Goal: Task Accomplishment & Management: Complete application form

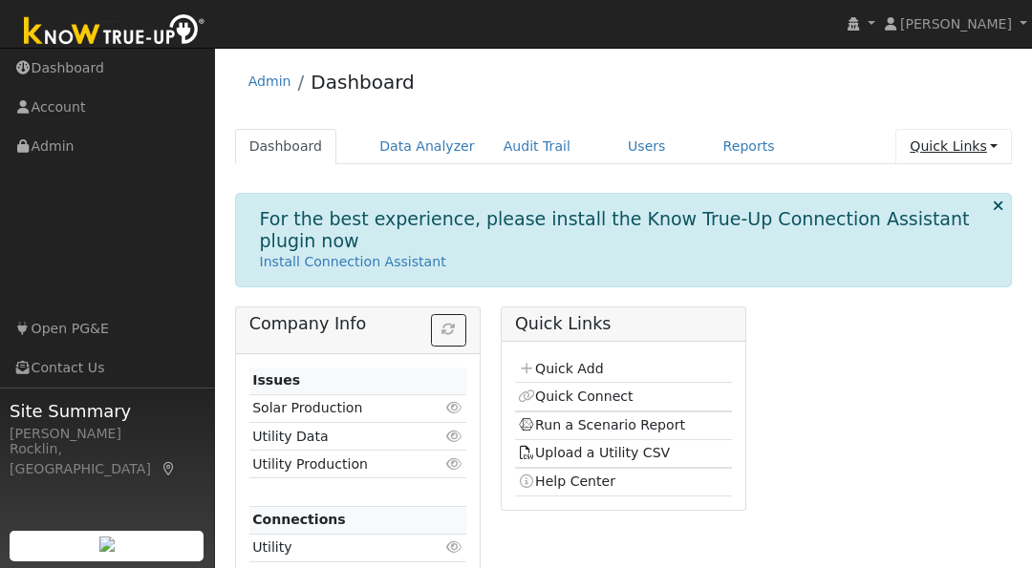
click at [940, 146] on link "Quick Links" at bounding box center [953, 146] width 117 height 35
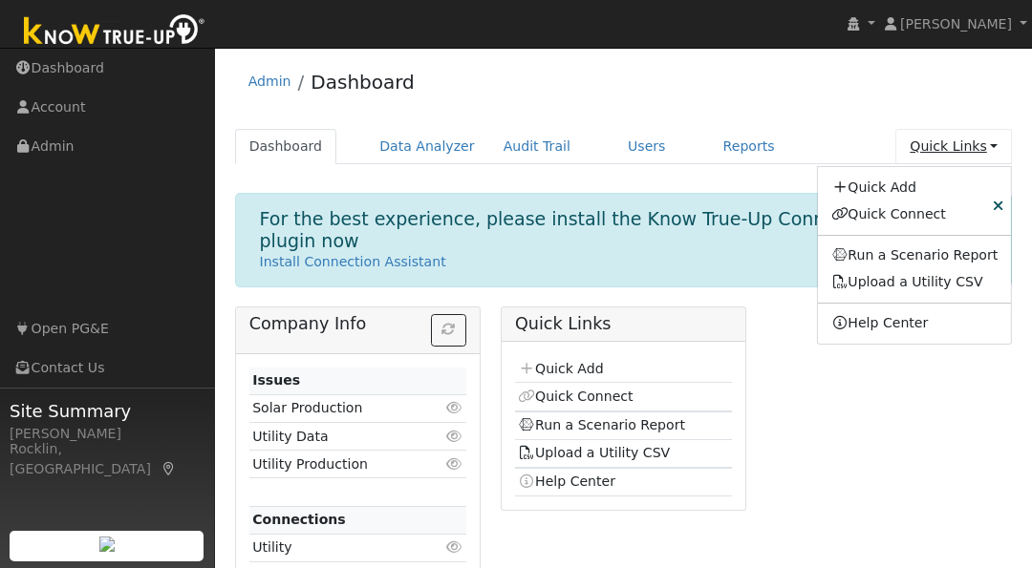
click at [940, 146] on link "Quick Links" at bounding box center [953, 146] width 117 height 35
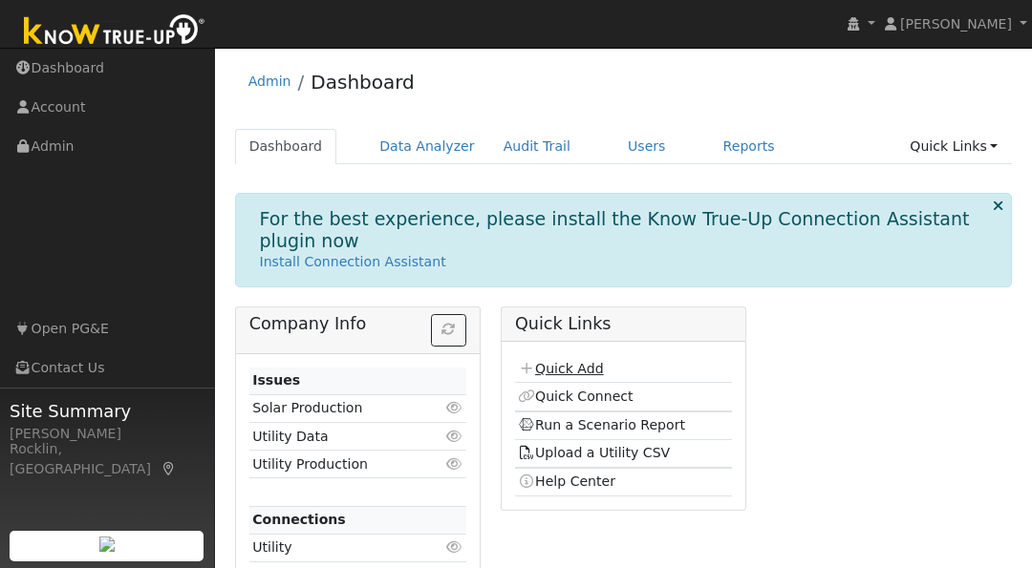
click at [577, 366] on link "Quick Add" at bounding box center [560, 368] width 85 height 15
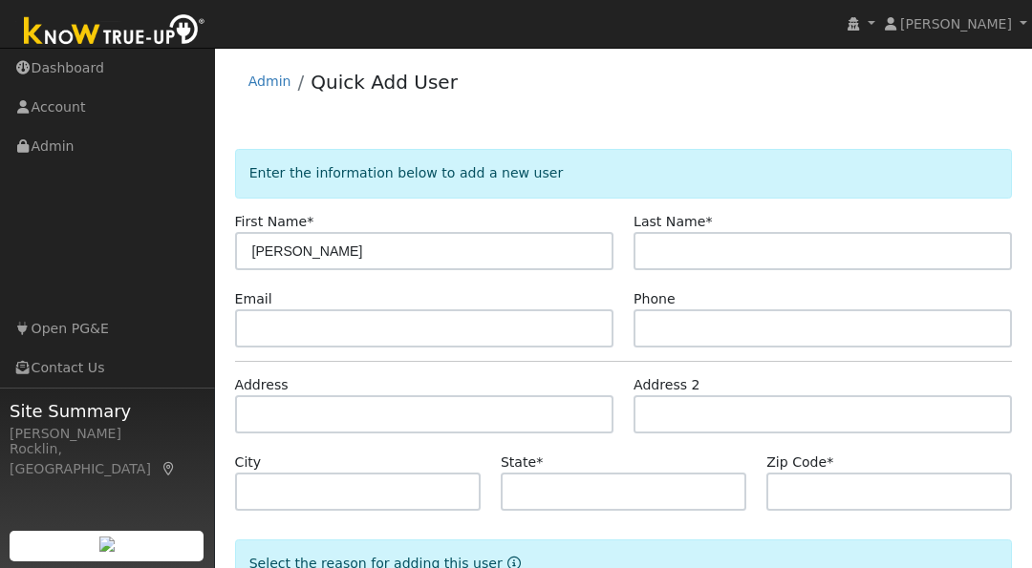
type input "[PERSON_NAME]"
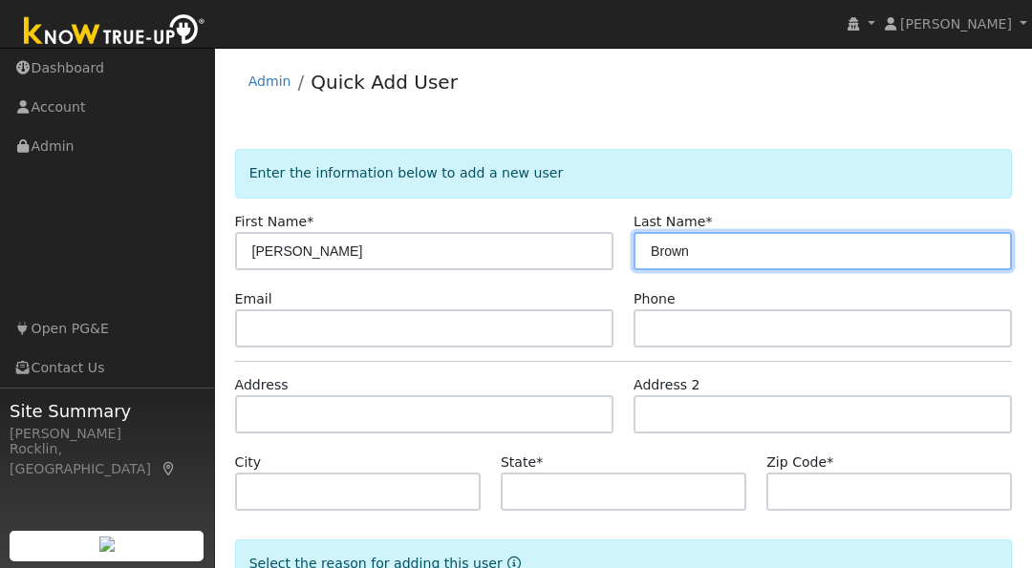
type input "Brown"
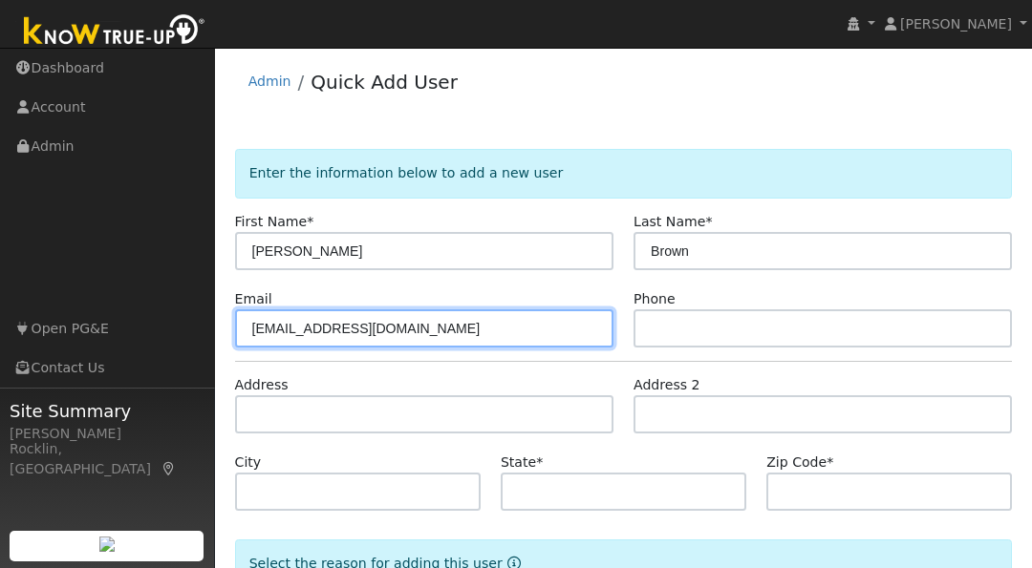
type input "oneredlady@gmail.com"
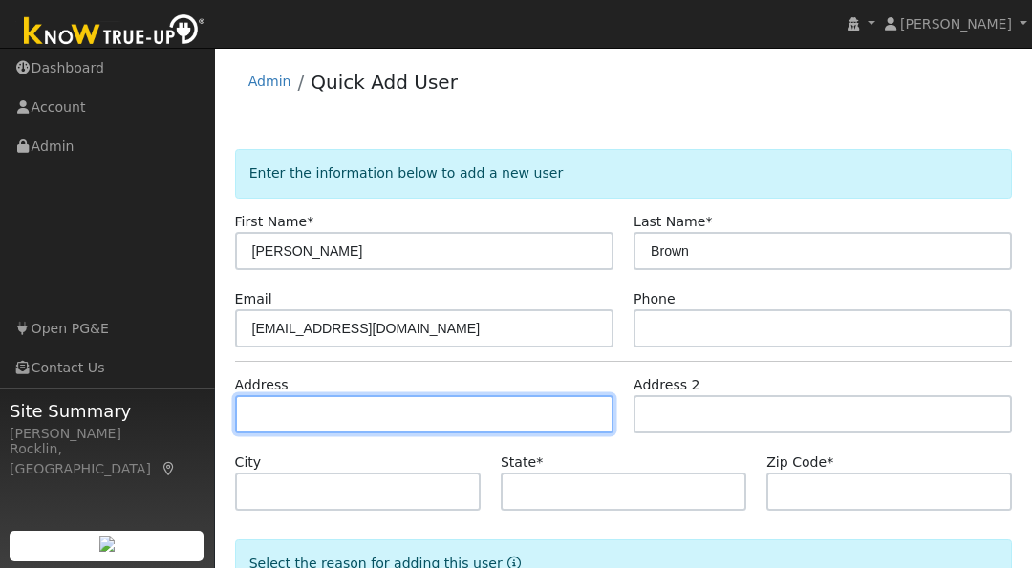
click at [433, 423] on input "text" at bounding box center [424, 415] width 378 height 38
type input "1929 Emily Lane"
type input "Lincoln"
type input "CA"
type input "95648"
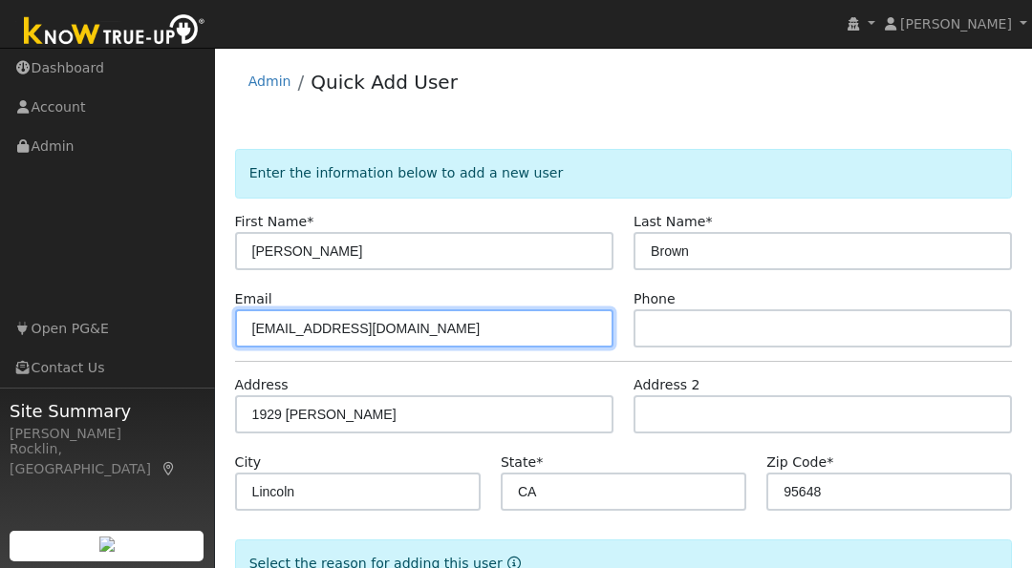
click at [280, 327] on input "oneredlady@gmail.com" at bounding box center [424, 329] width 378 height 38
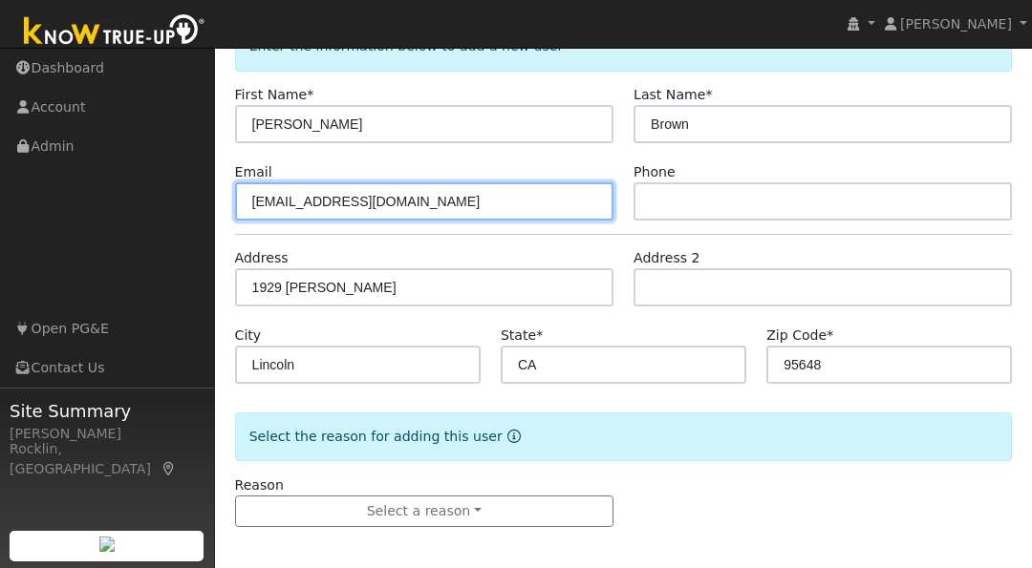
scroll to position [133, 0]
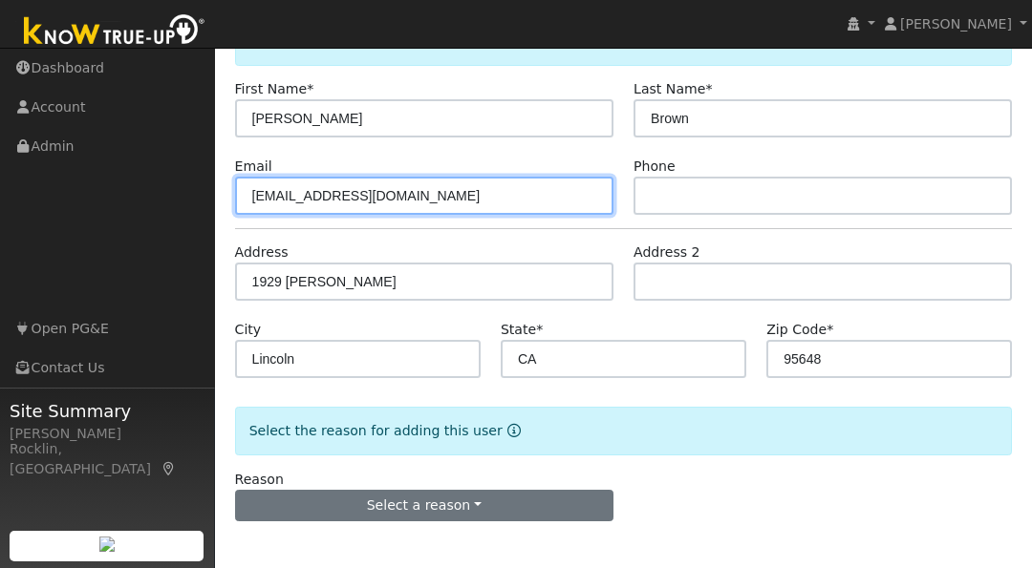
type input "oneradlady@gmail.com"
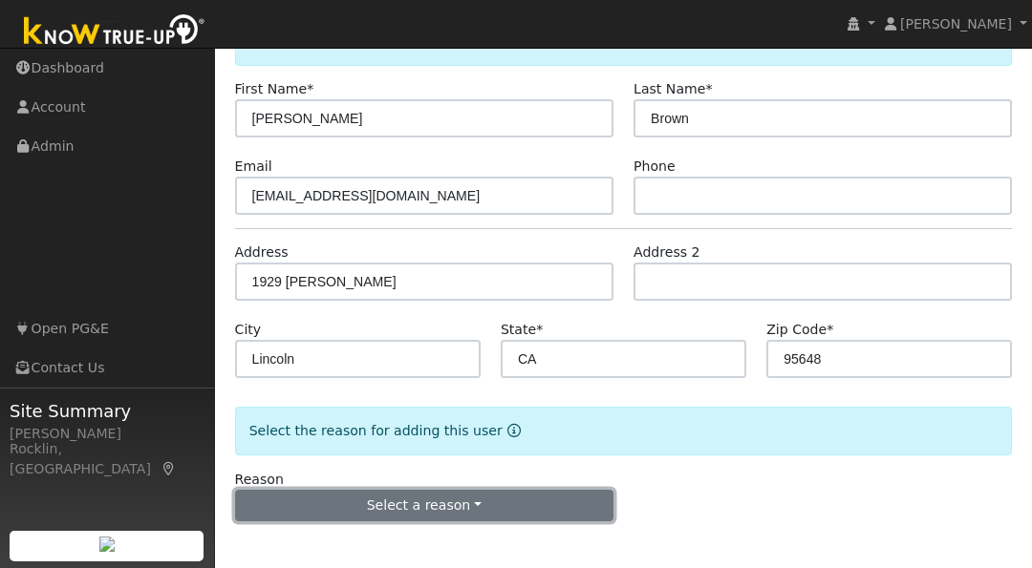
click at [478, 504] on button "Select a reason" at bounding box center [424, 506] width 378 height 32
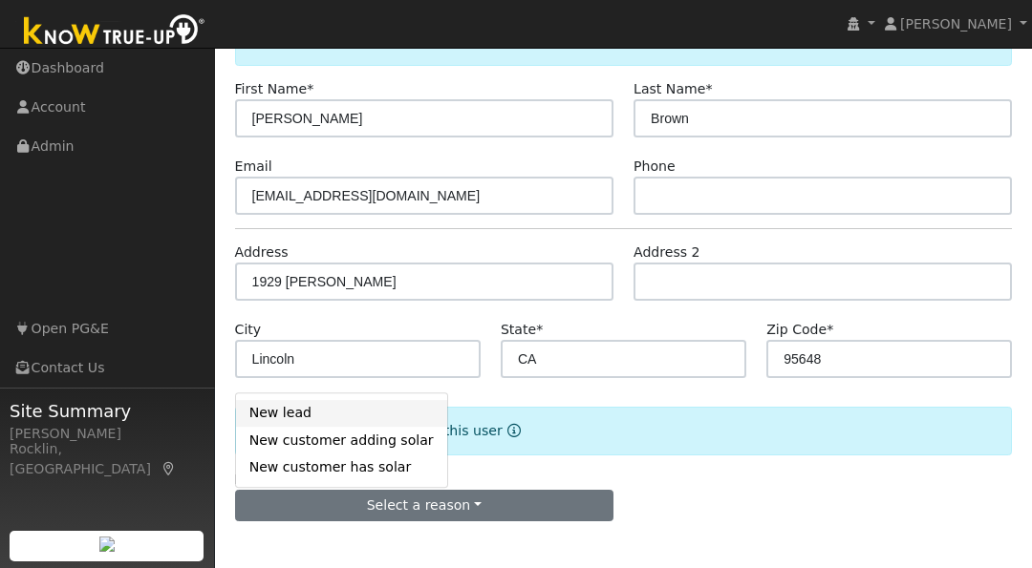
click at [317, 411] on link "New lead" at bounding box center [341, 413] width 211 height 27
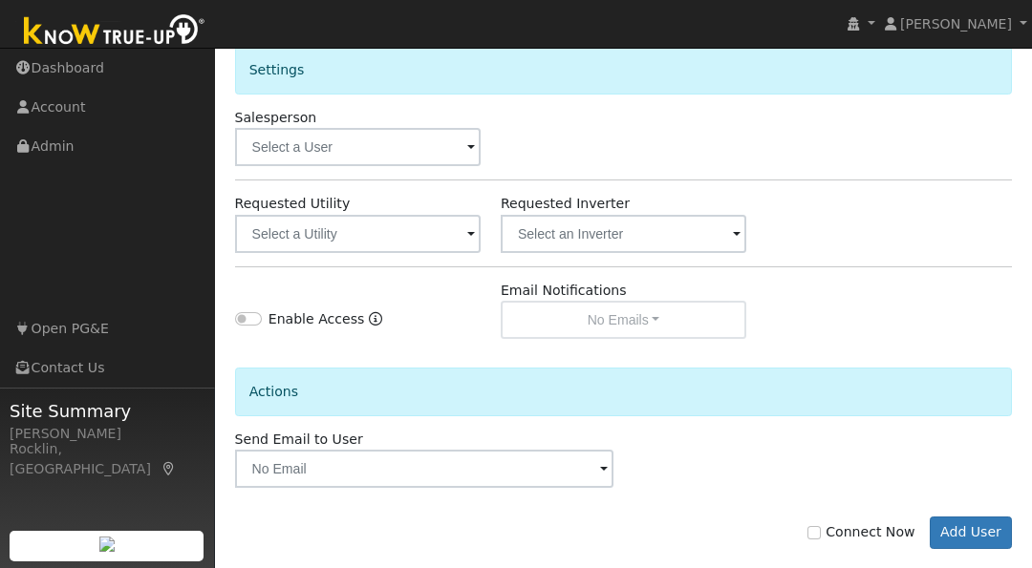
scroll to position [642, 0]
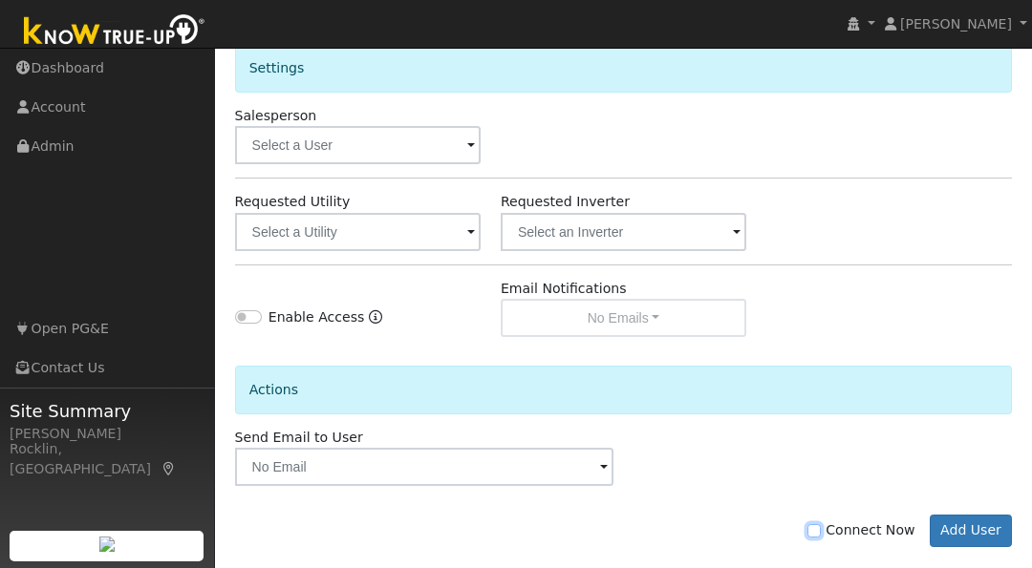
click at [821, 524] on input "Connect Now" at bounding box center [813, 530] width 13 height 13
checkbox input "true"
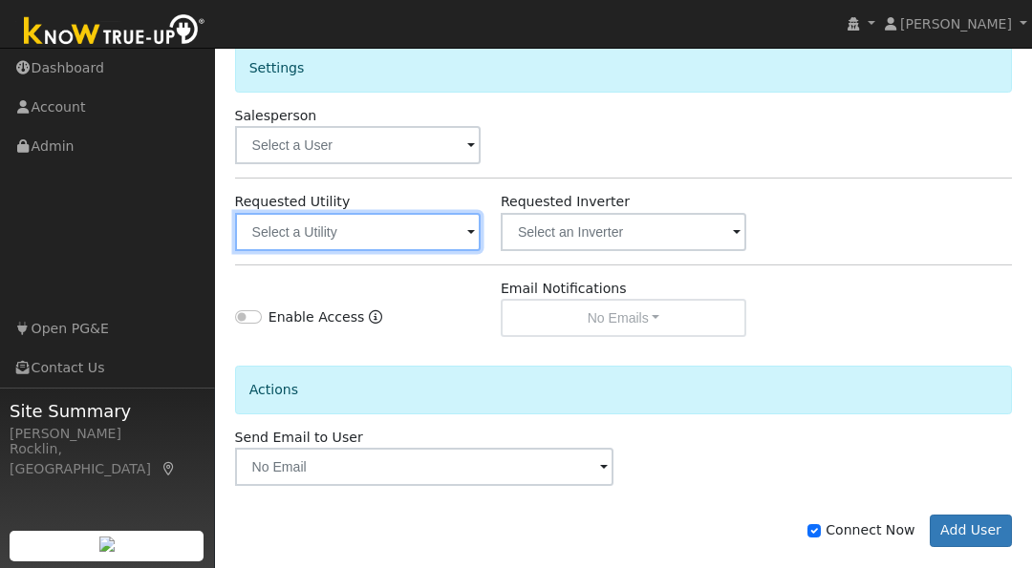
click at [458, 238] on input "text" at bounding box center [358, 232] width 246 height 38
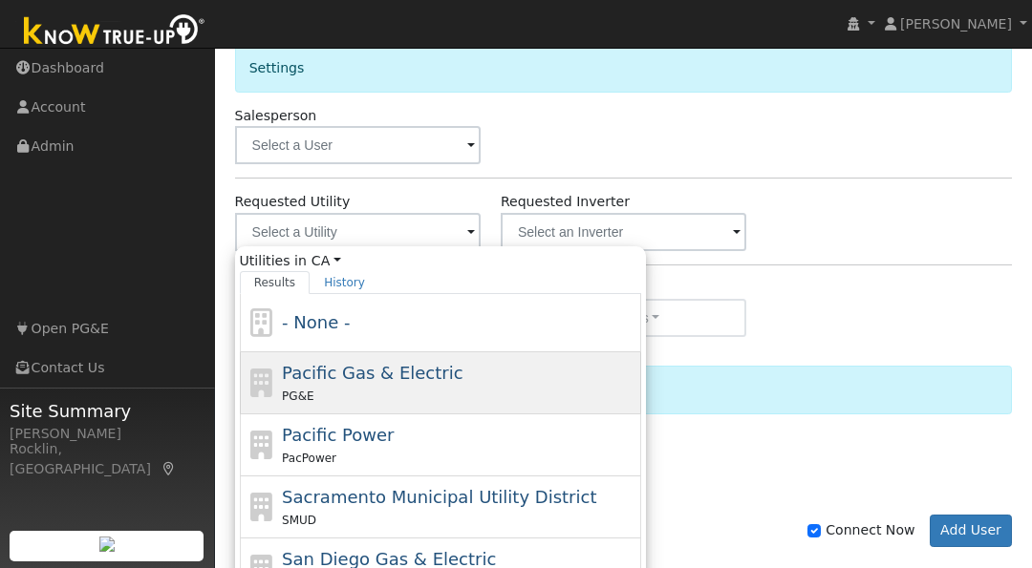
click at [373, 376] on span "Pacific Gas & Electric" at bounding box center [372, 373] width 181 height 20
type input "Pacific Gas & Electric"
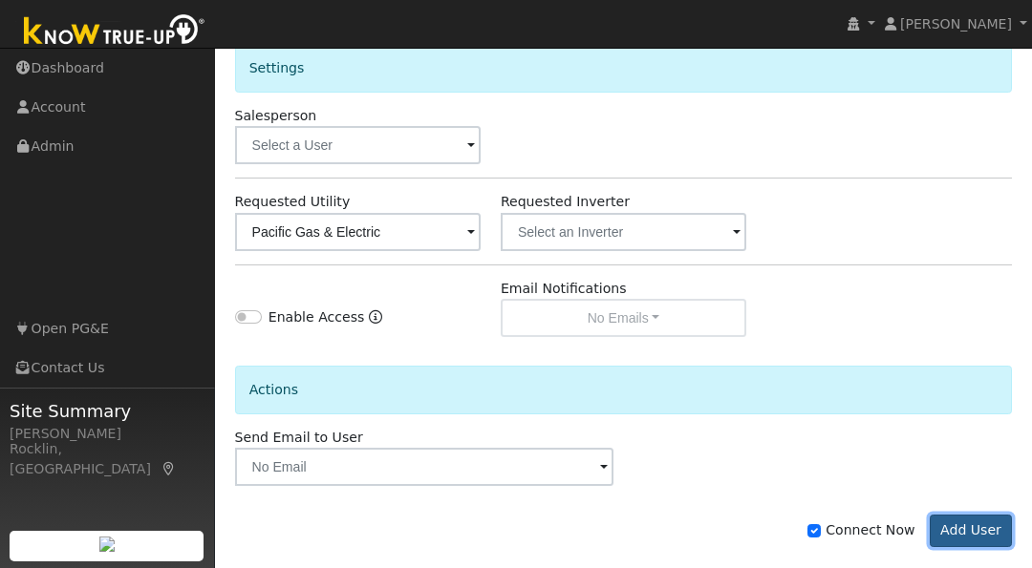
click at [986, 526] on button "Add User" at bounding box center [971, 531] width 83 height 32
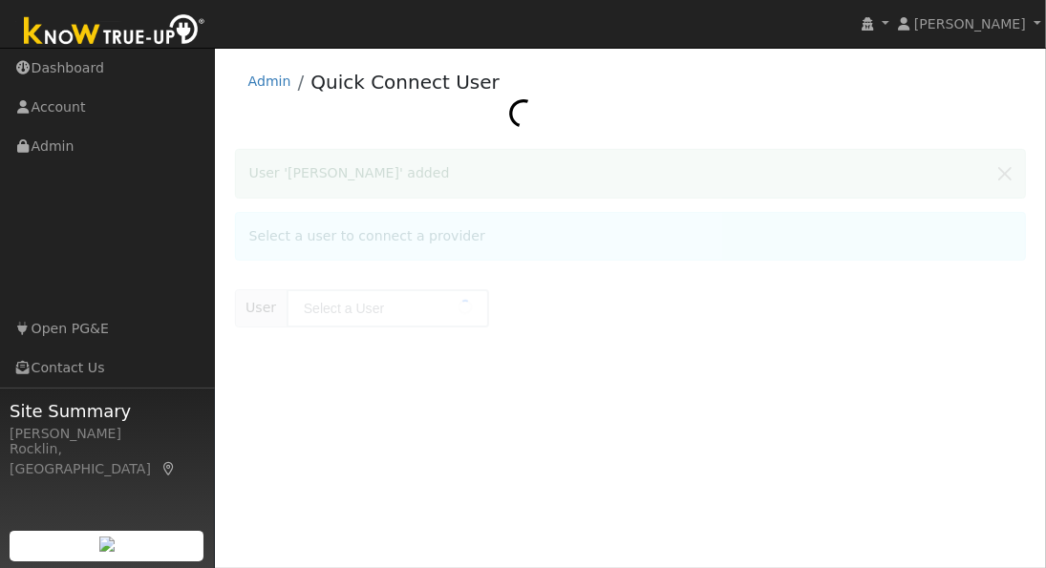
type input "Heather Brown"
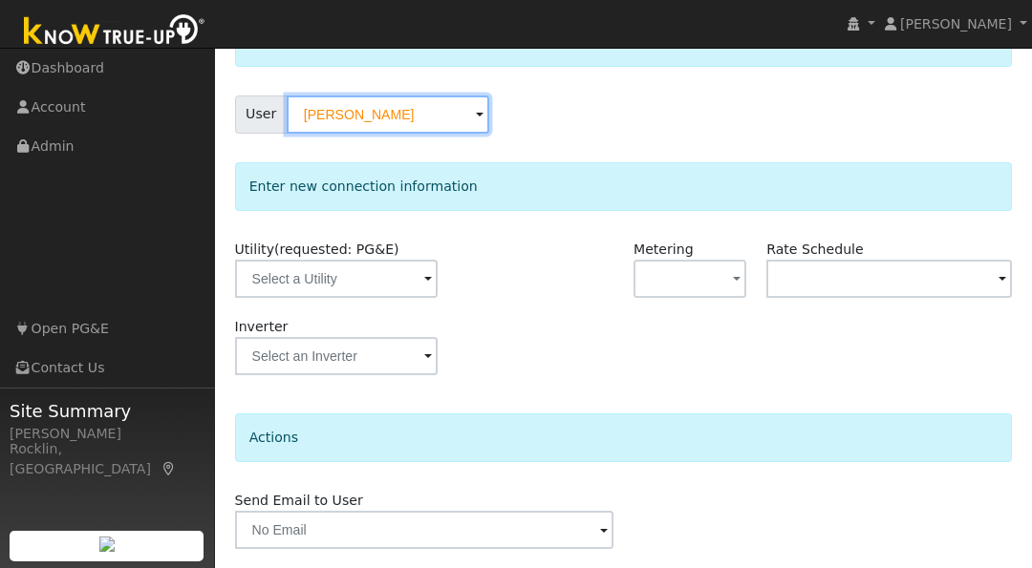
scroll to position [140, 0]
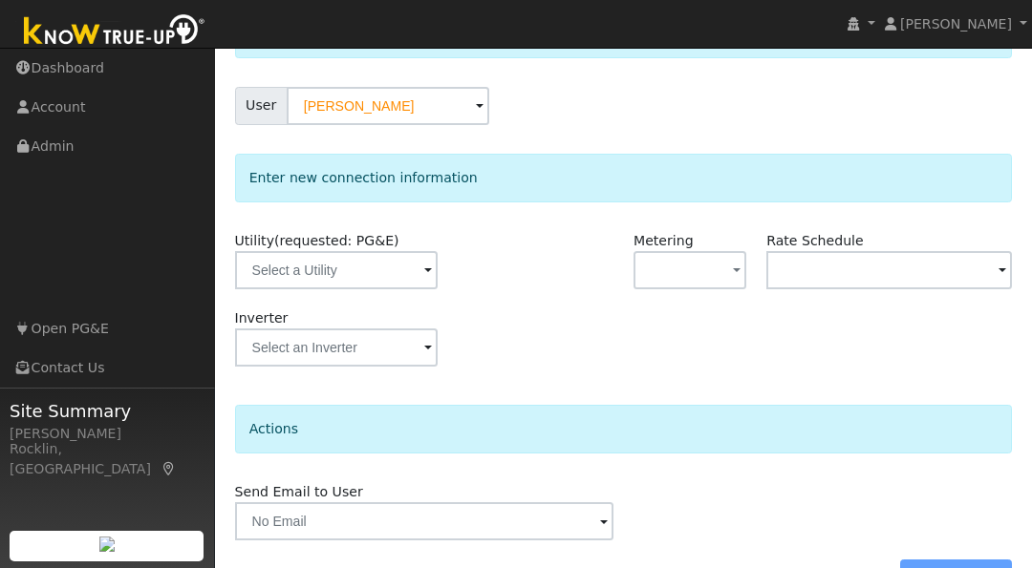
click at [424, 268] on span at bounding box center [428, 272] width 8 height 22
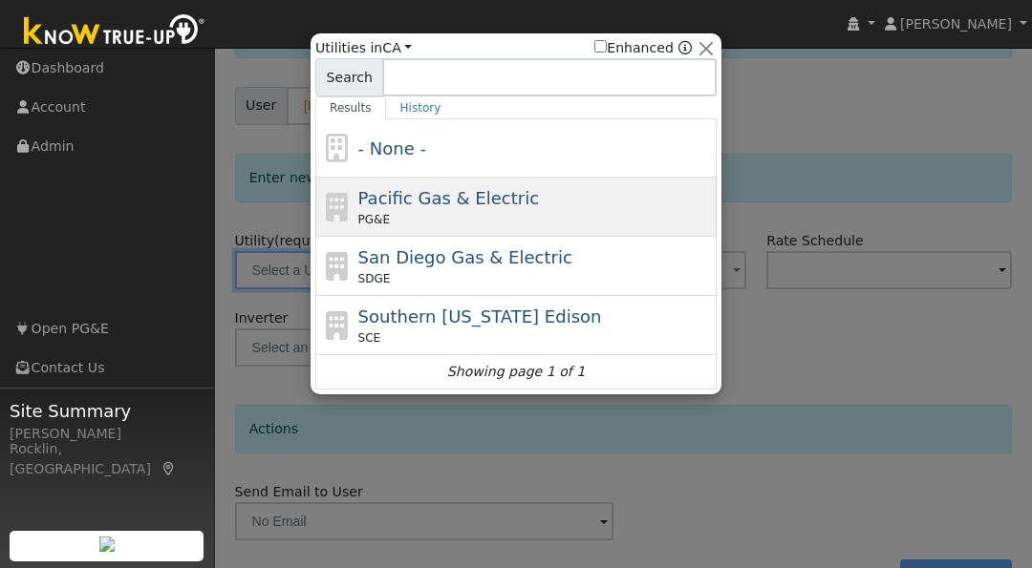
click at [472, 215] on div "PG&E" at bounding box center [535, 219] width 354 height 17
type input "PG&E"
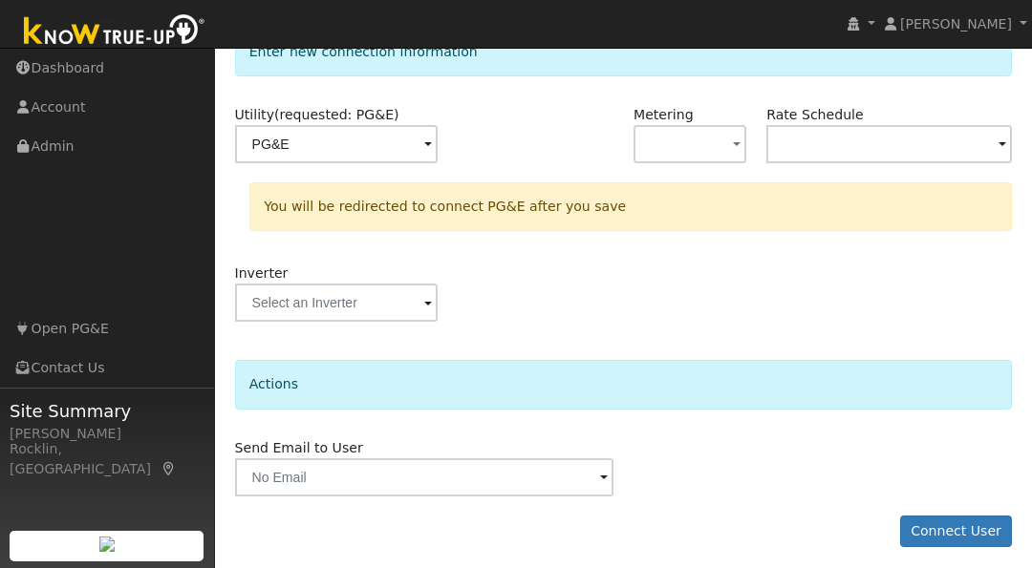
scroll to position [272, 0]
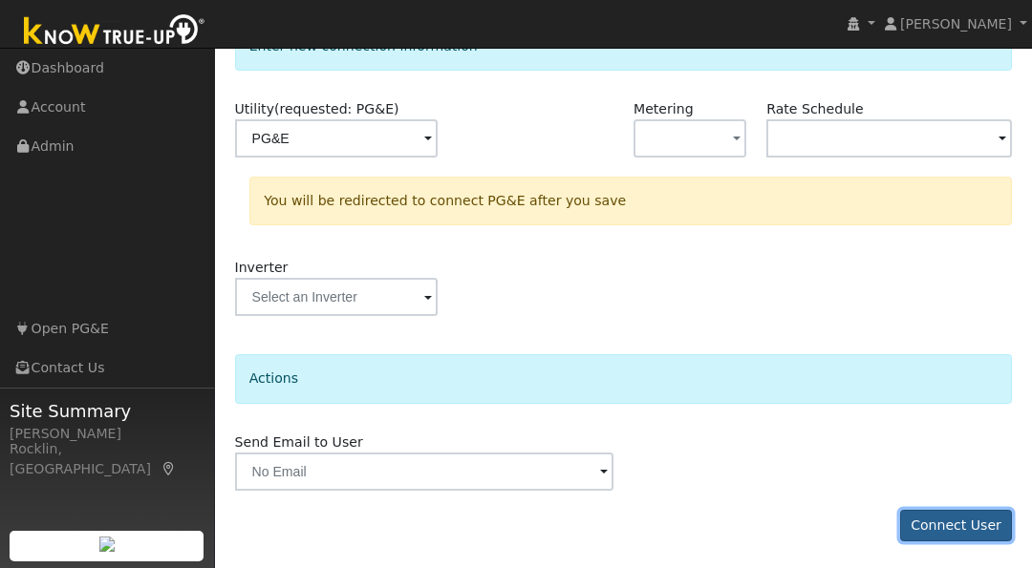
click at [967, 519] on button "Connect User" at bounding box center [956, 526] width 113 height 32
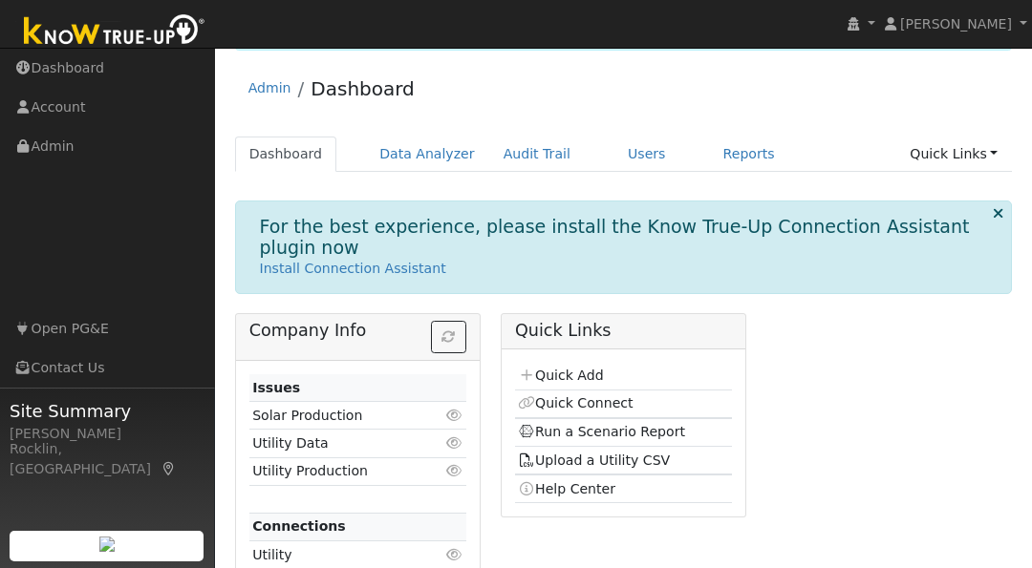
scroll to position [59, 0]
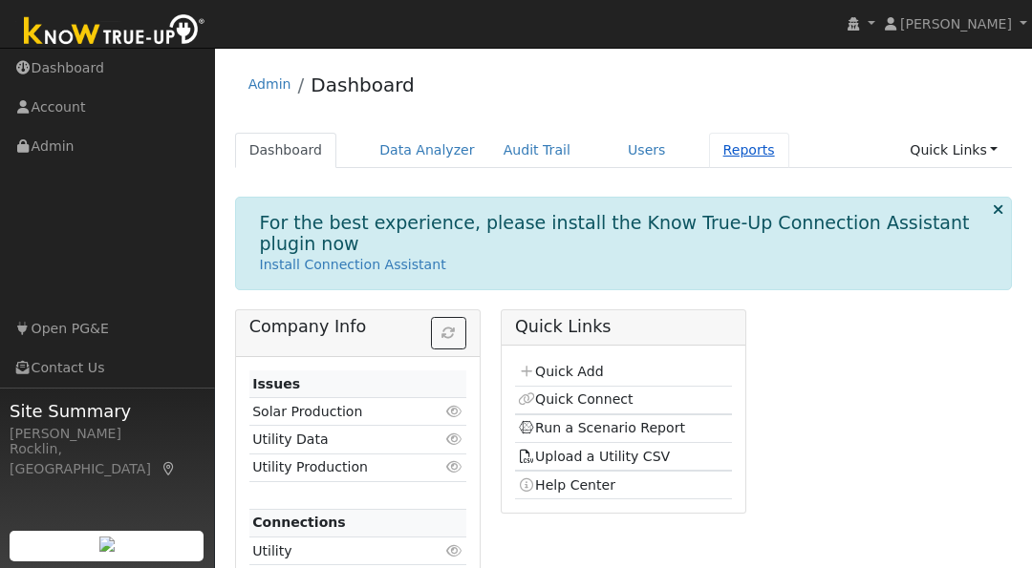
click at [709, 152] on link "Reports" at bounding box center [749, 150] width 80 height 35
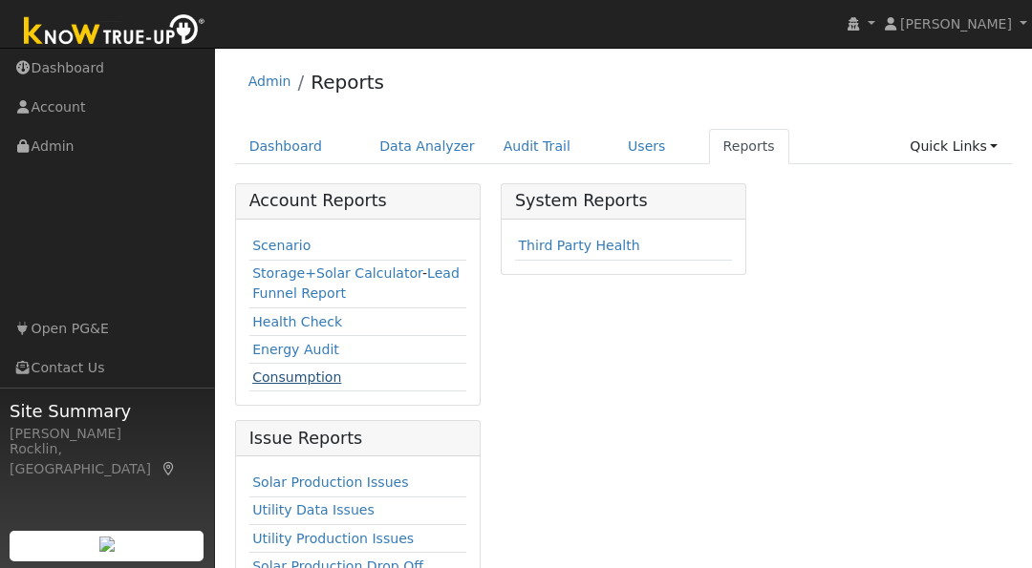
click at [297, 376] on link "Consumption" at bounding box center [296, 377] width 89 height 15
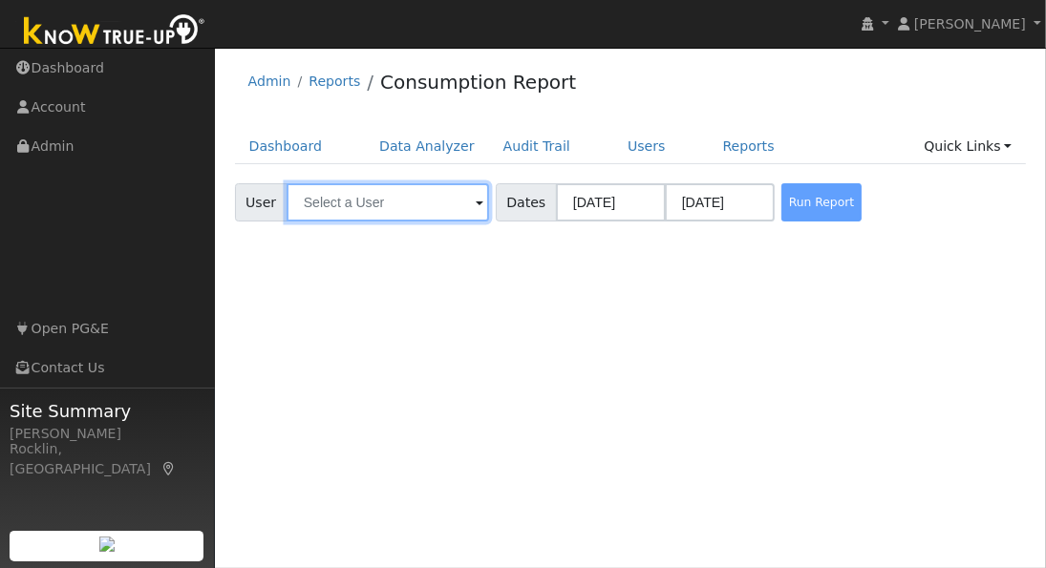
click at [406, 203] on input "text" at bounding box center [388, 202] width 203 height 38
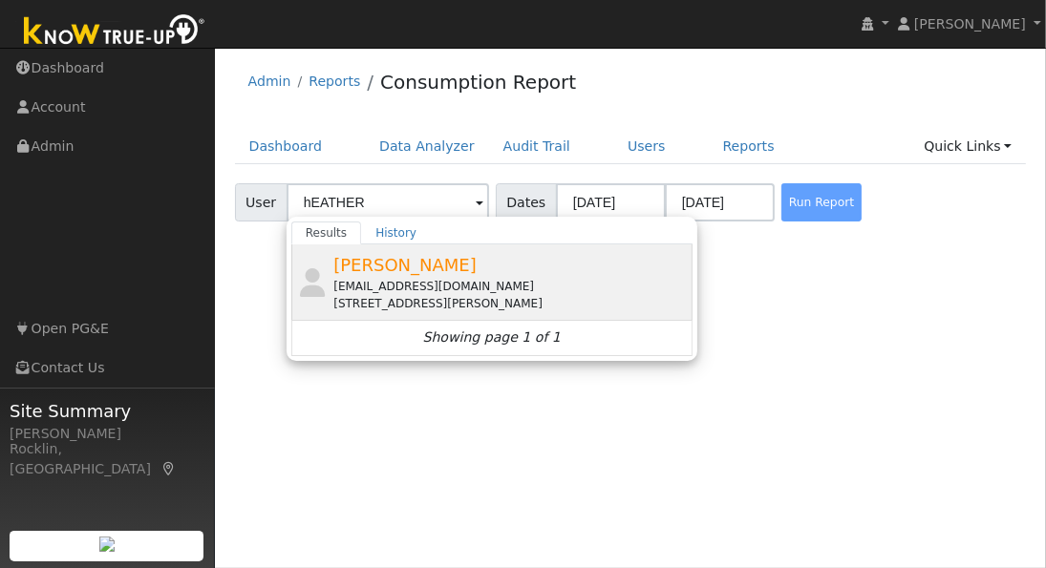
click at [403, 262] on span "[PERSON_NAME]" at bounding box center [404, 265] width 143 height 20
type input "[PERSON_NAME]"
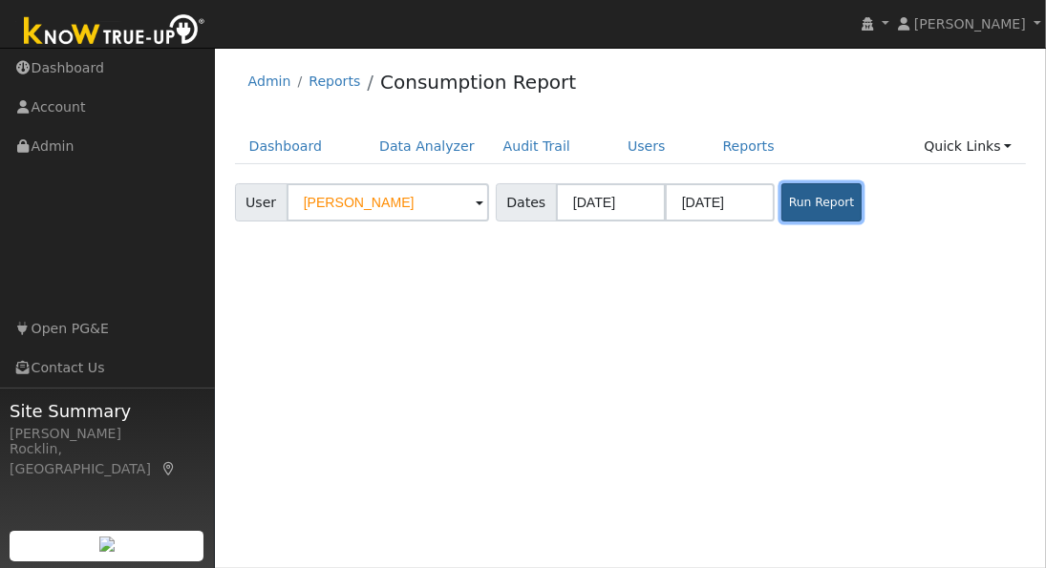
click at [808, 209] on button "Run Report" at bounding box center [821, 202] width 80 height 38
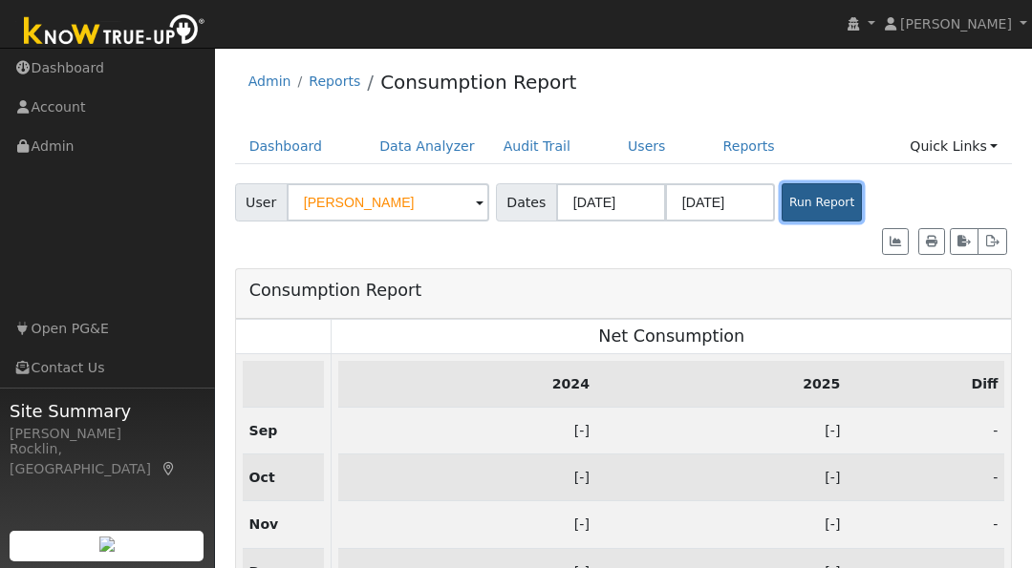
click at [807, 203] on button "Run Report" at bounding box center [821, 202] width 80 height 38
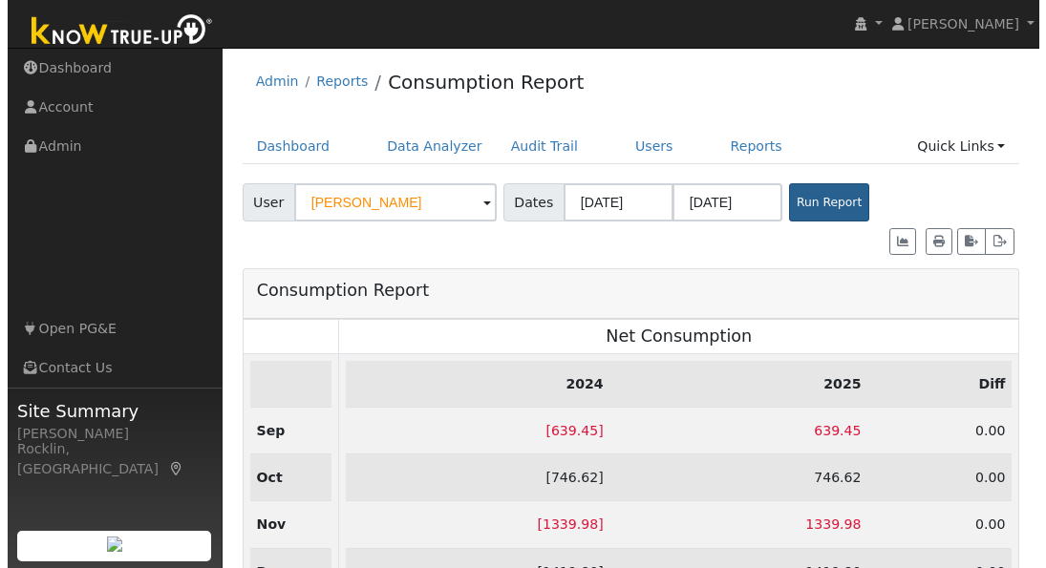
scroll to position [2, 0]
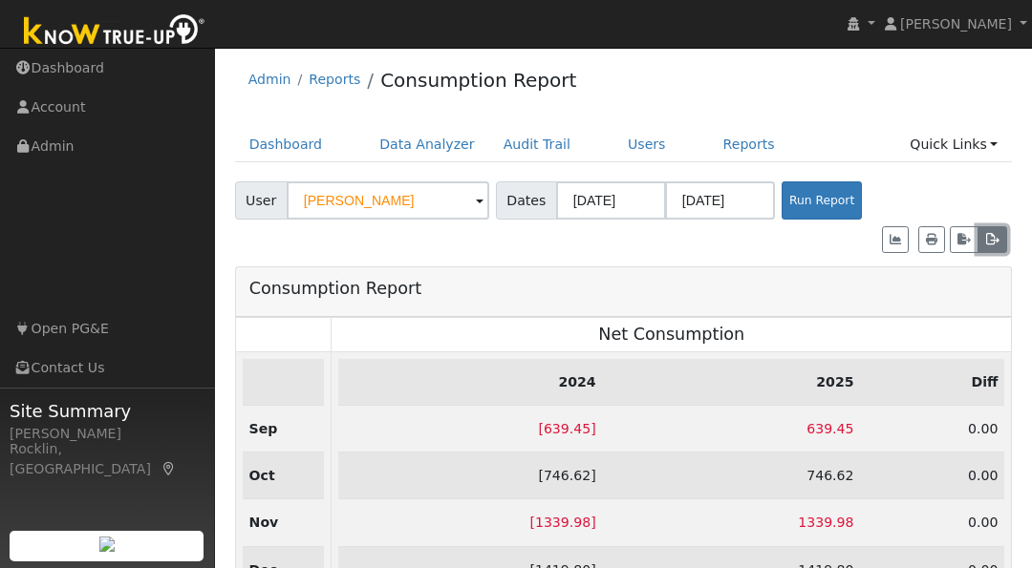
click at [991, 234] on icon "button" at bounding box center [992, 239] width 14 height 11
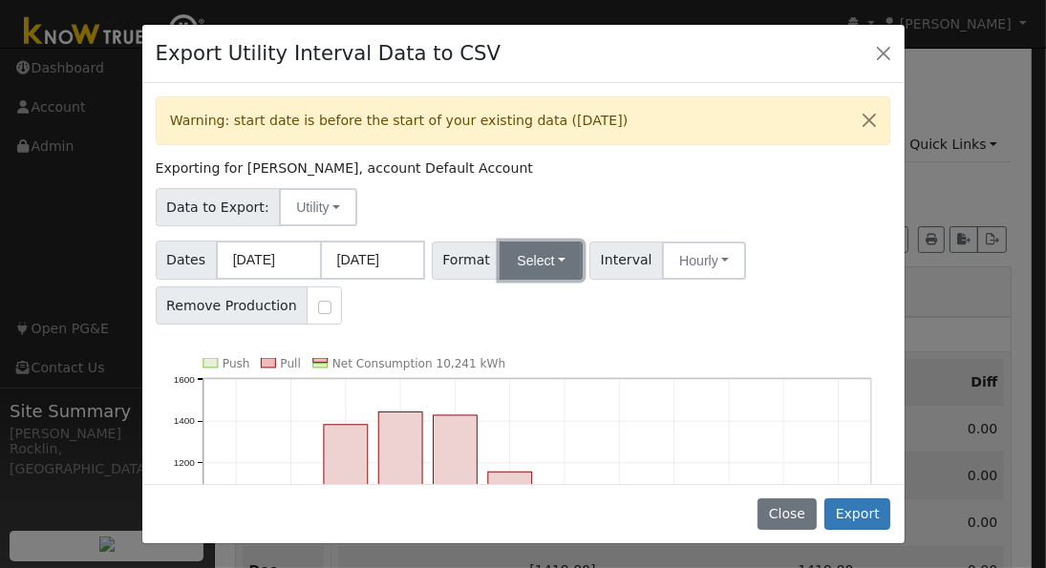
click at [552, 259] on button "Select" at bounding box center [541, 261] width 83 height 38
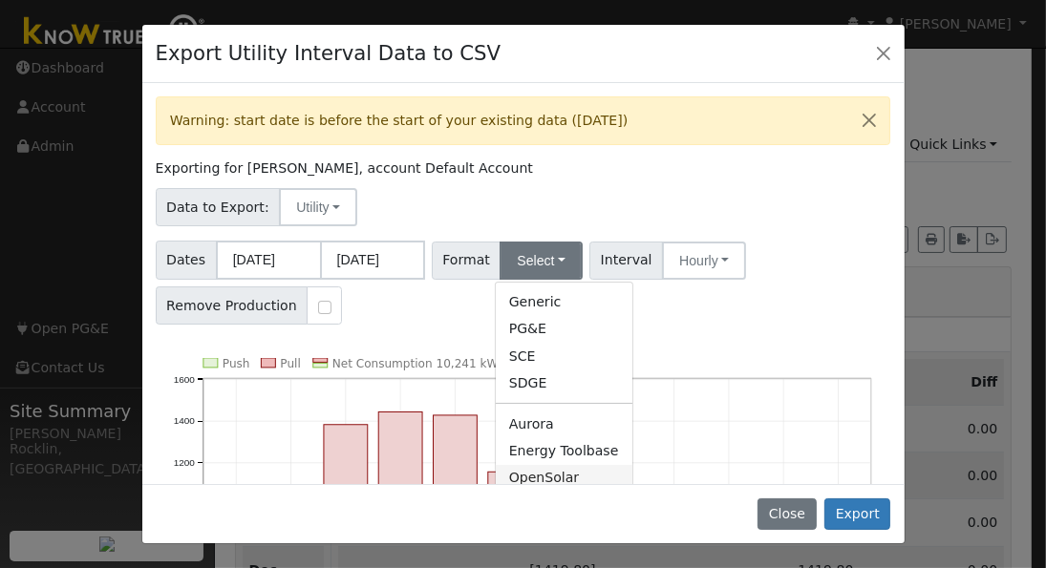
click at [544, 469] on link "OpenSolar" at bounding box center [564, 478] width 137 height 27
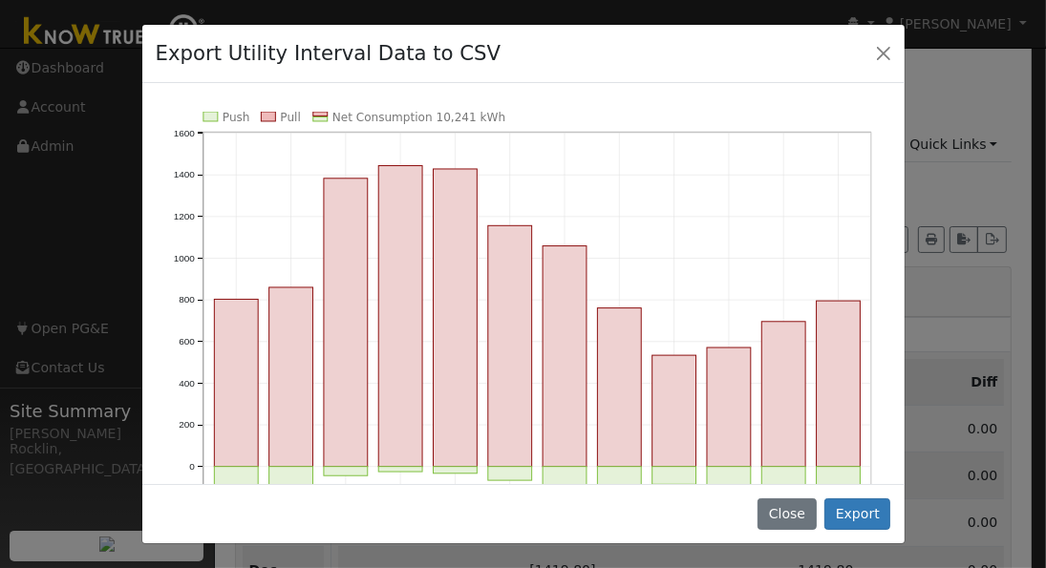
scroll to position [267, 0]
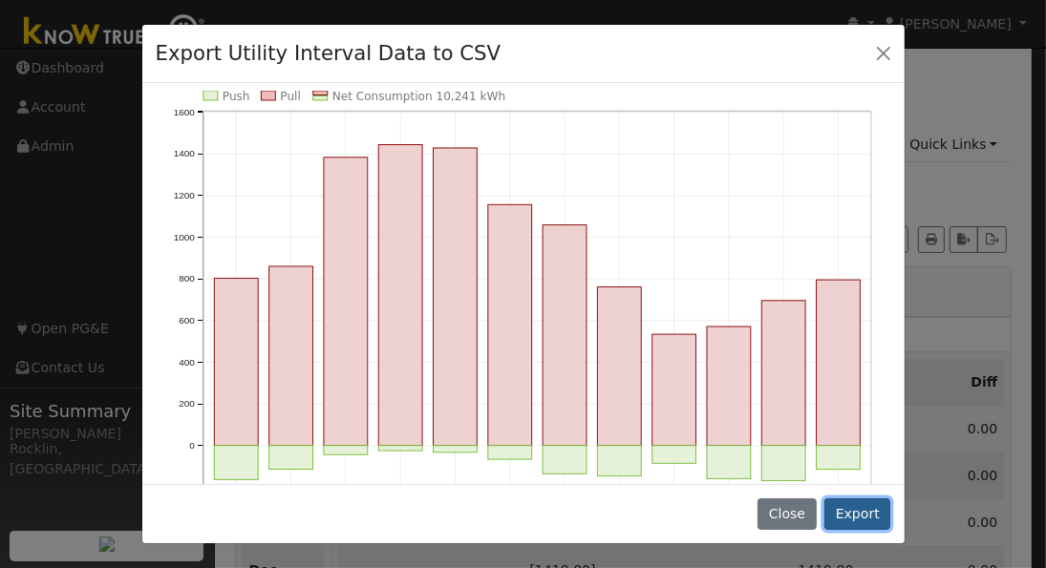
click at [858, 517] on button "Export" at bounding box center [857, 515] width 66 height 32
